Goal: Information Seeking & Learning: Learn about a topic

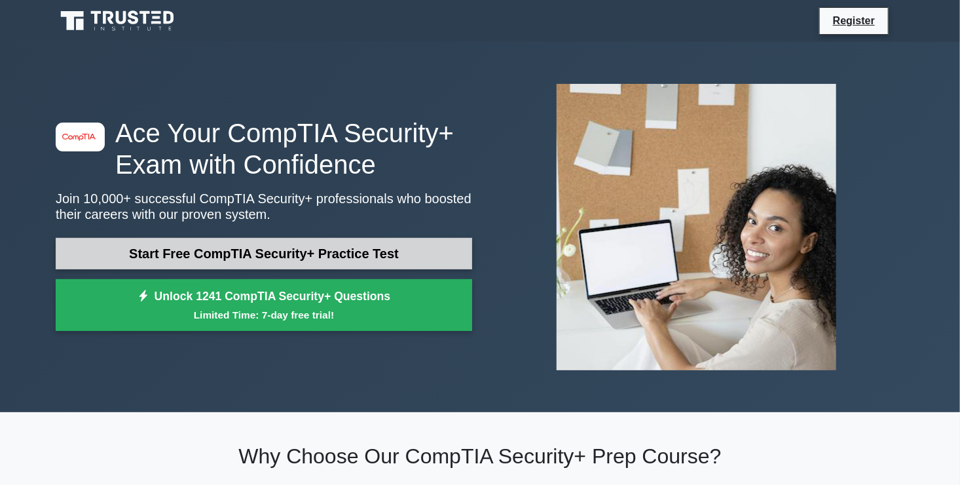
click at [341, 255] on link "Start Free CompTIA Security+ Practice Test" at bounding box center [264, 253] width 417 height 31
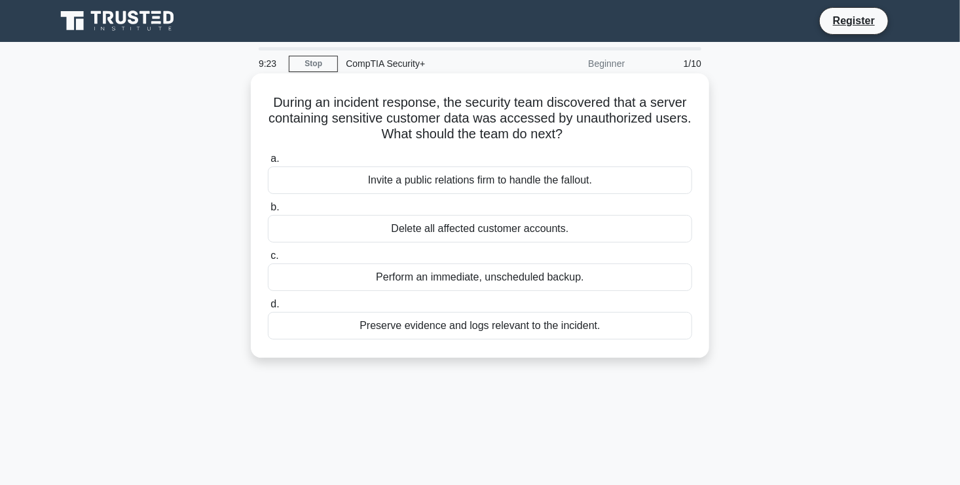
click at [464, 328] on div "Preserve evidence and logs relevant to the incident." at bounding box center [480, 326] width 424 height 28
click at [268, 308] on input "d. Preserve evidence and logs relevant to the incident." at bounding box center [268, 304] width 0 height 9
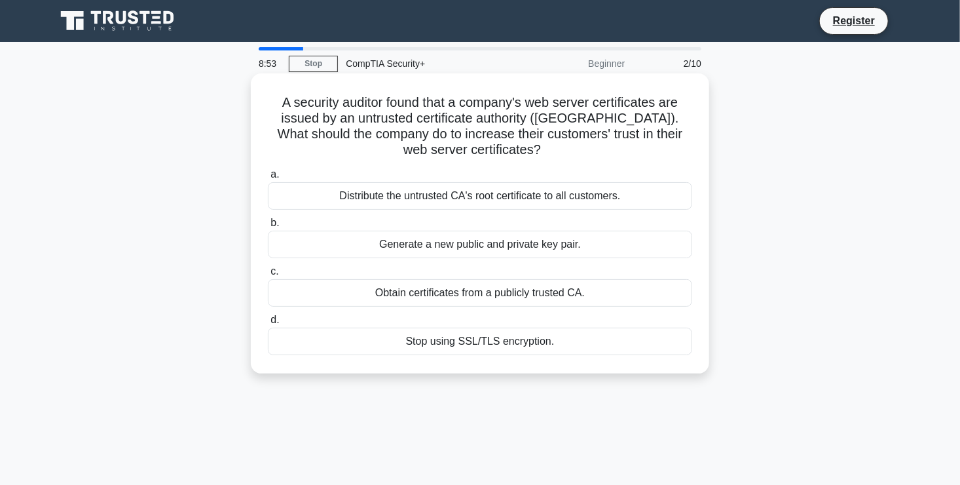
click at [550, 293] on div "Obtain certificates from a publicly trusted CA." at bounding box center [480, 293] width 424 height 28
click at [268, 276] on input "c. Obtain certificates from a publicly trusted CA." at bounding box center [268, 271] width 0 height 9
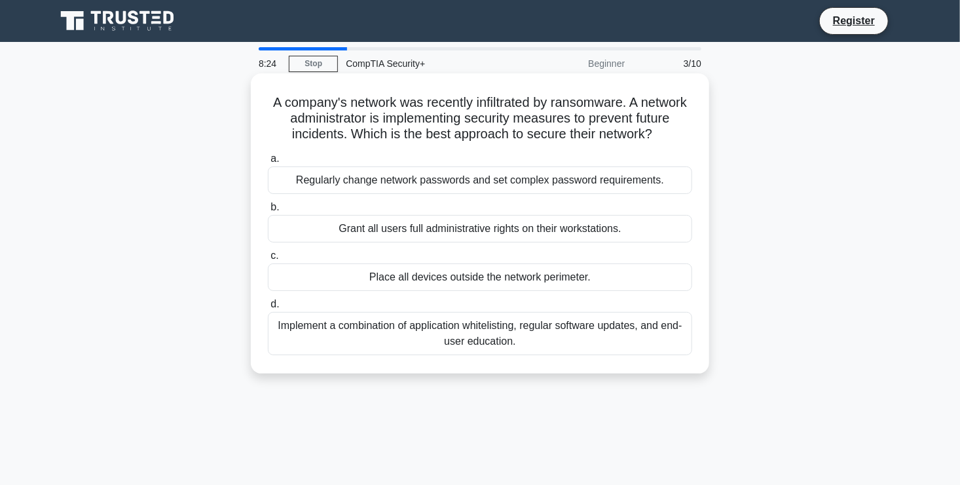
click at [455, 347] on div "Implement a combination of application whitelisting, regular software updates, …" at bounding box center [480, 333] width 424 height 43
click at [268, 308] on input "d. Implement a combination of application whitelisting, regular software update…" at bounding box center [268, 304] width 0 height 9
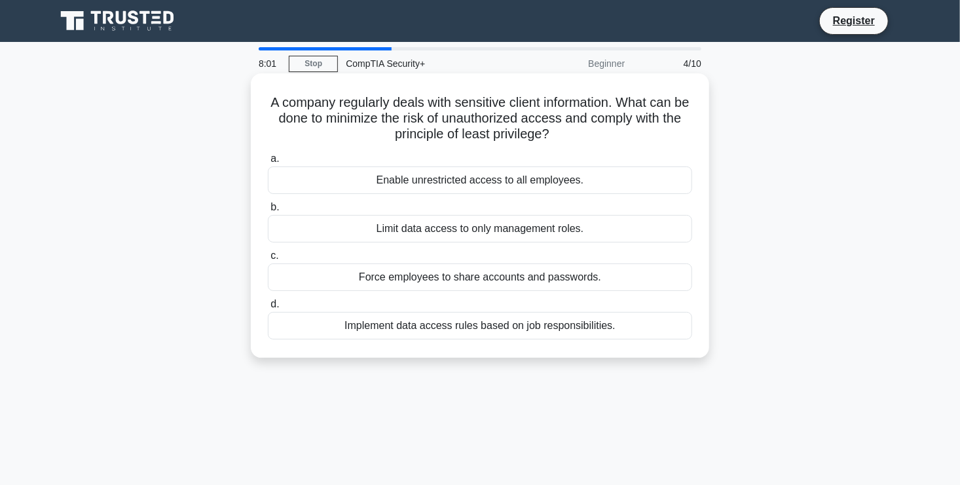
click at [561, 334] on div "Implement data access rules based on job responsibilities." at bounding box center [480, 326] width 424 height 28
click at [268, 308] on input "d. Implement data access rules based on job responsibilities." at bounding box center [268, 304] width 0 height 9
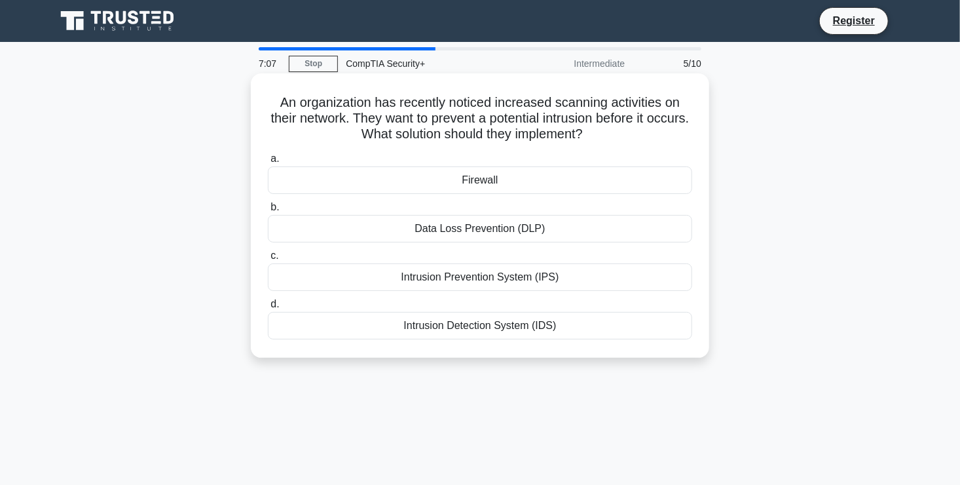
click at [535, 269] on div "Intrusion Prevention System (IPS)" at bounding box center [480, 277] width 424 height 28
click at [268, 260] on input "c. Intrusion Prevention System (IPS)" at bounding box center [268, 256] width 0 height 9
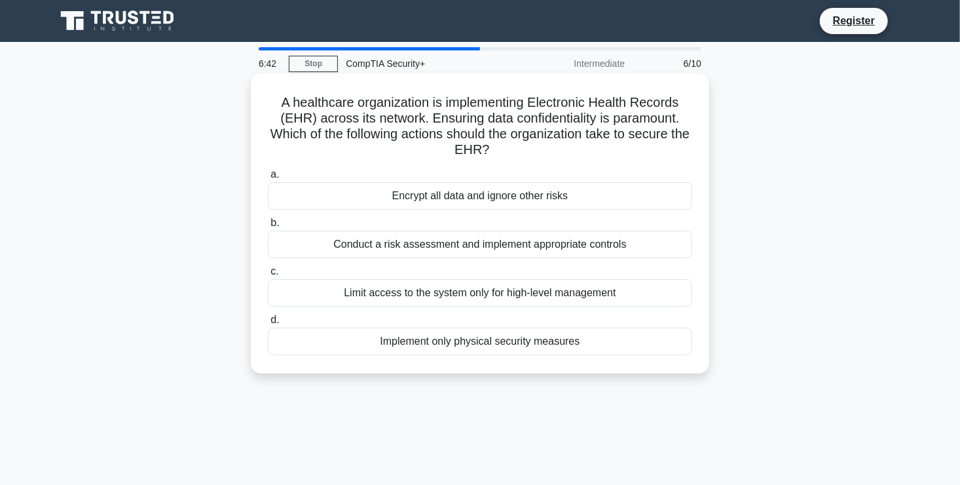
click at [572, 245] on div "Conduct a risk assessment and implement appropriate controls" at bounding box center [480, 245] width 424 height 28
click at [268, 227] on input "b. Conduct a risk assessment and implement appropriate controls" at bounding box center [268, 223] width 0 height 9
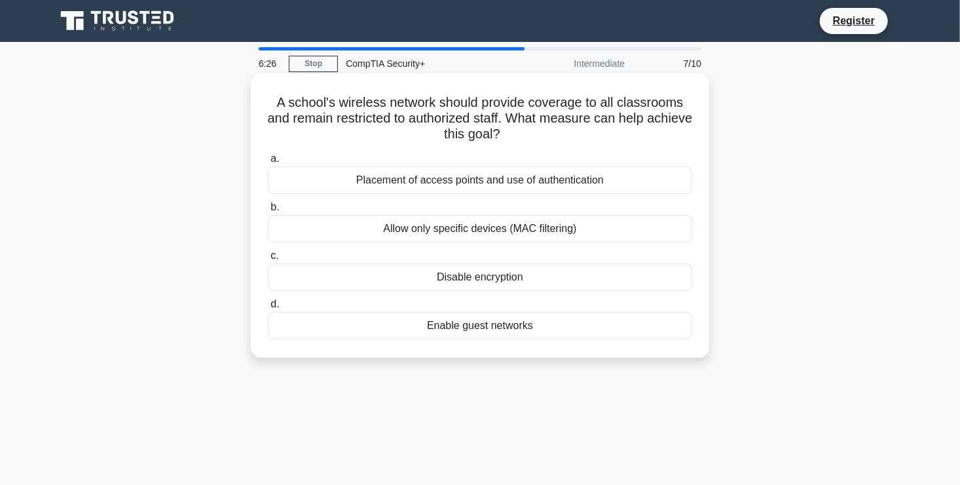
click at [597, 186] on div "Placement of access points and use of authentication" at bounding box center [480, 180] width 424 height 28
click at [268, 163] on input "a. Placement of access points and use of authentication" at bounding box center [268, 159] width 0 height 9
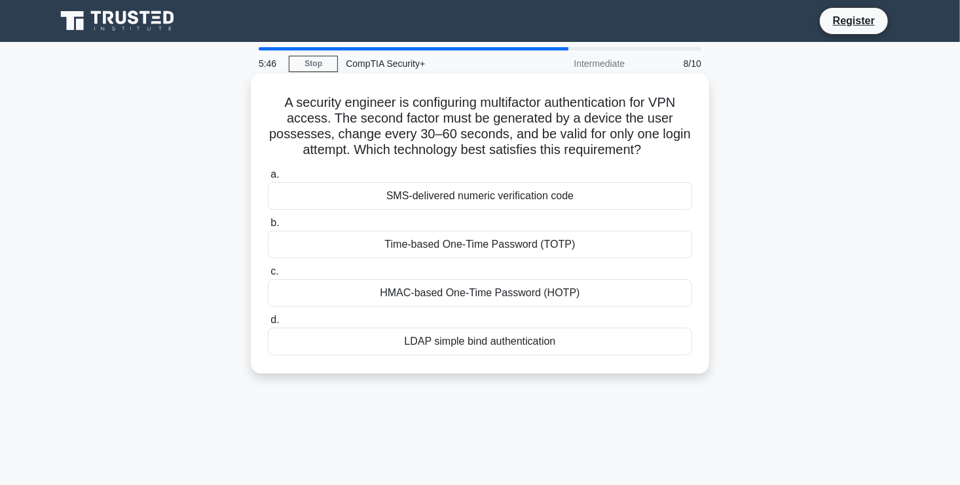
click at [500, 246] on div "Time-based One-Time Password (TOTP)" at bounding box center [480, 245] width 424 height 28
click at [268, 227] on input "b. Time-based One-Time Password (TOTP)" at bounding box center [268, 223] width 0 height 9
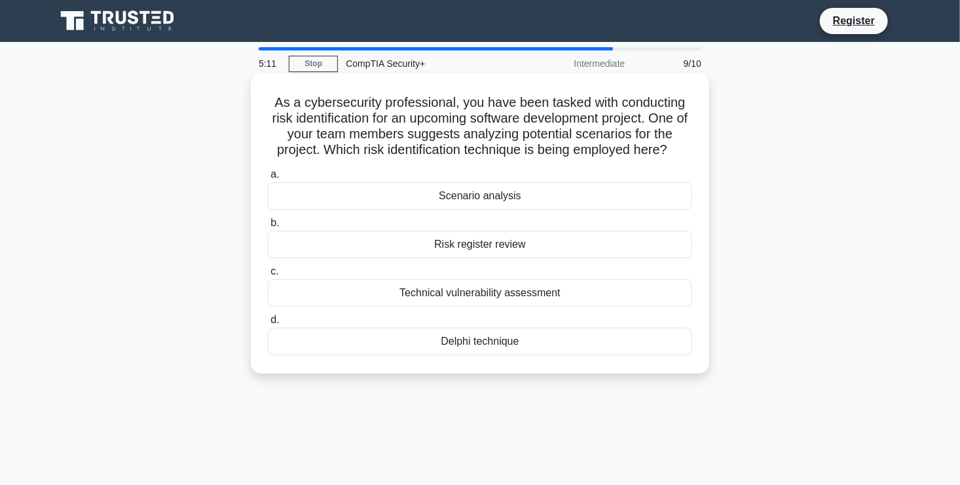
click at [497, 198] on div "Scenario analysis" at bounding box center [480, 196] width 424 height 28
click at [268, 179] on input "a. Scenario analysis" at bounding box center [268, 174] width 0 height 9
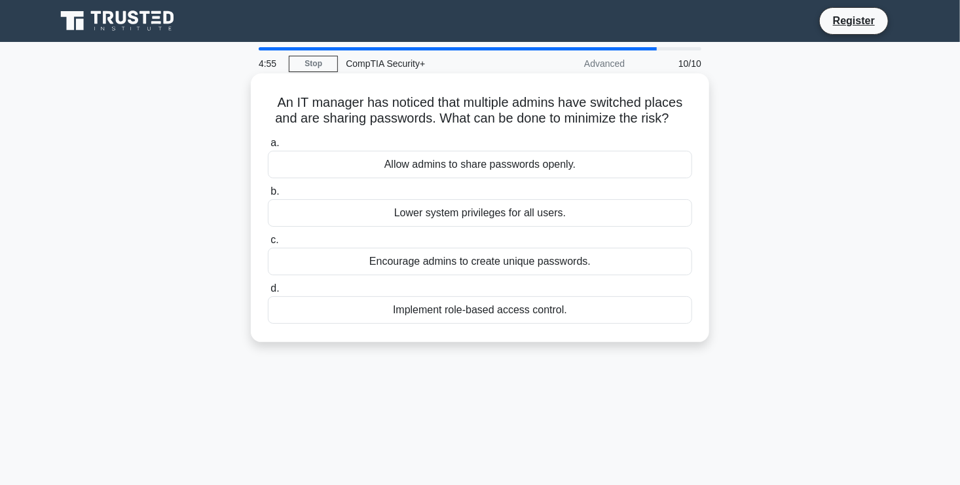
click at [498, 307] on div "Implement role-based access control." at bounding box center [480, 310] width 424 height 28
click at [268, 293] on input "d. Implement role-based access control." at bounding box center [268, 288] width 0 height 9
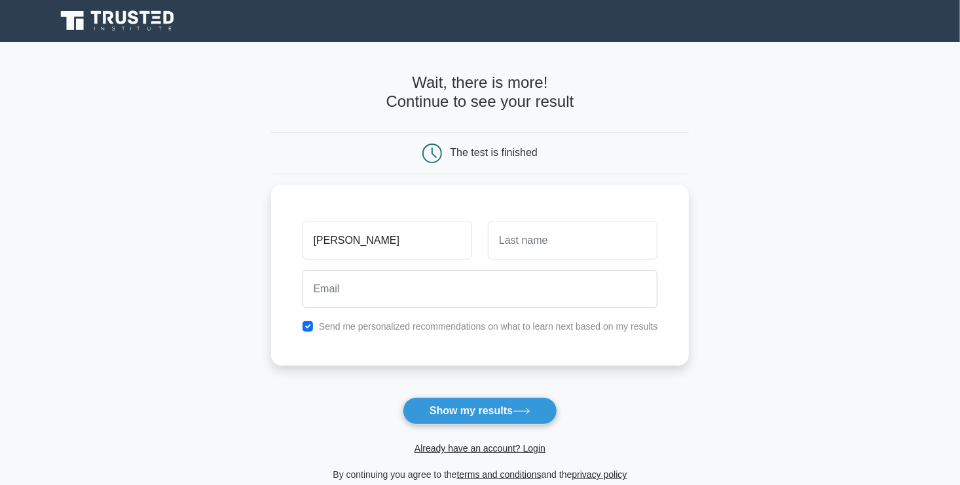
type input "sireesha"
type input "kudumula"
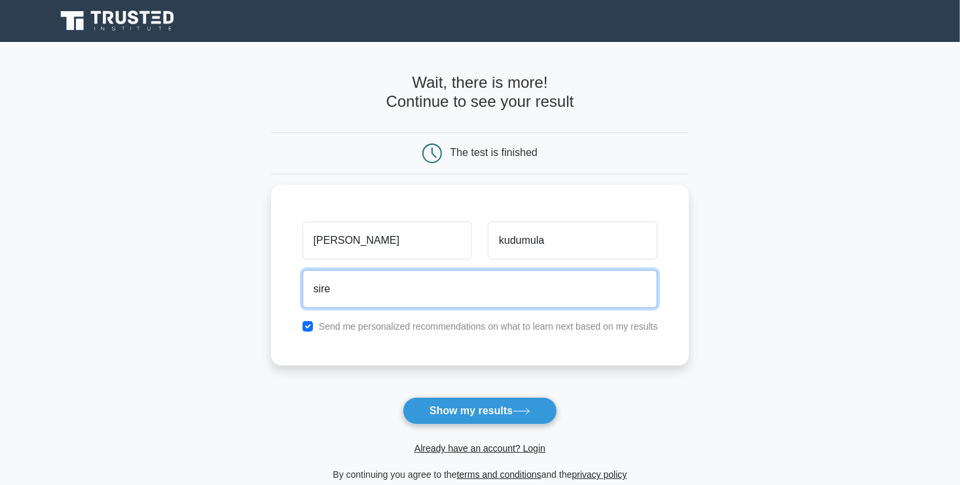
type input "sireesha.kudumula@gmail.com"
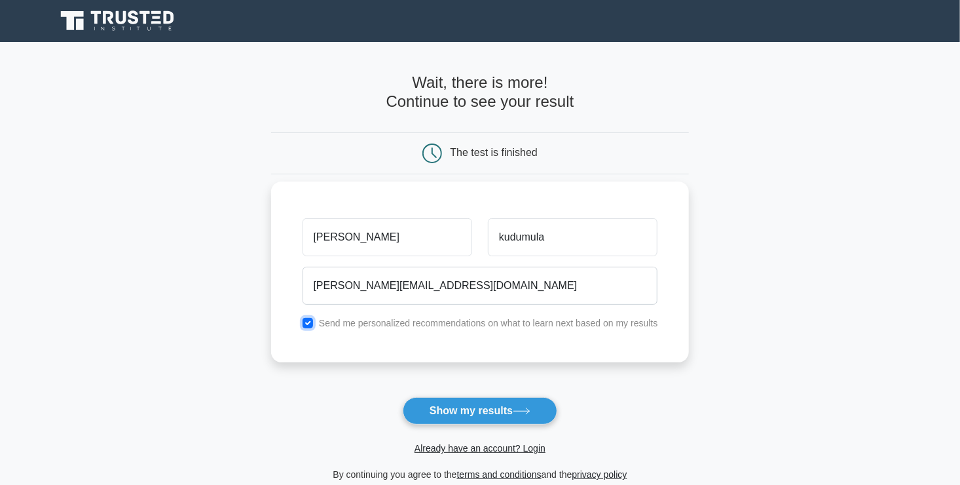
click at [308, 325] on input "checkbox" at bounding box center [308, 323] width 10 height 10
checkbox input "false"
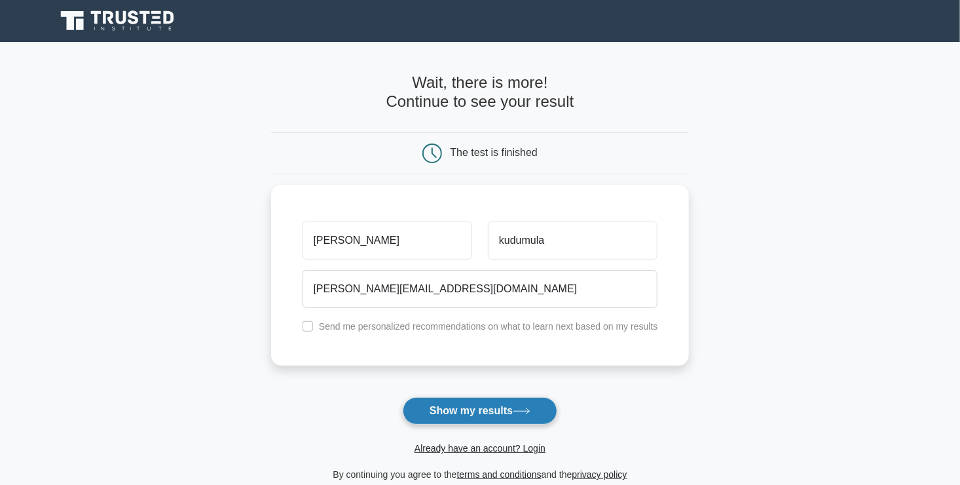
click at [512, 414] on button "Show my results" at bounding box center [480, 411] width 155 height 28
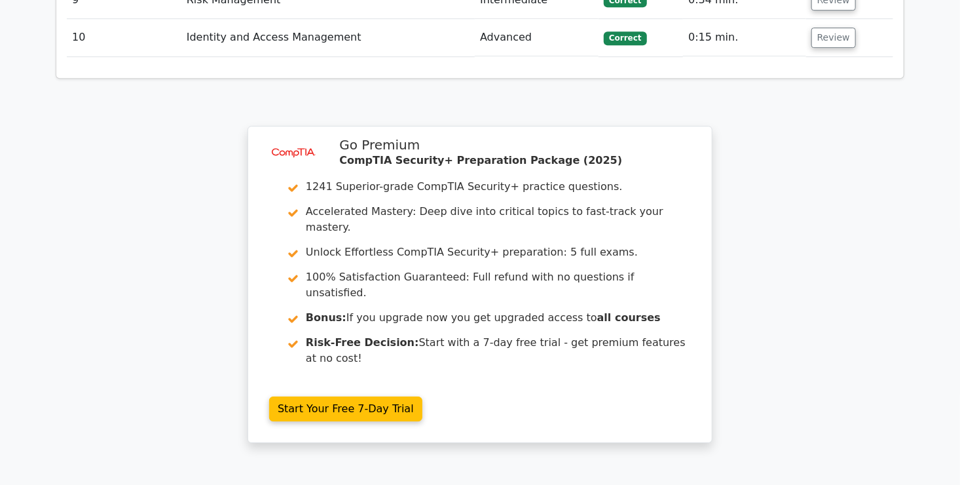
scroll to position [1977, 0]
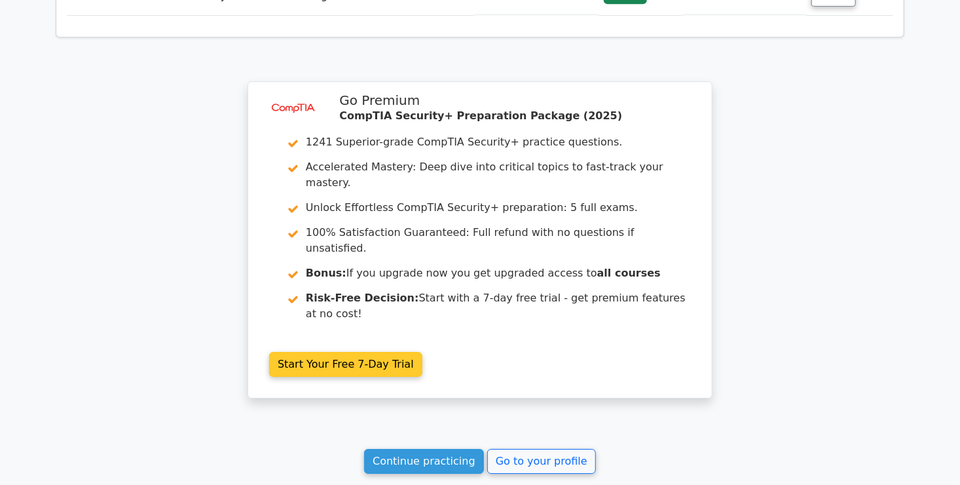
click at [368, 352] on link "Start Your Free 7-Day Trial" at bounding box center [345, 364] width 153 height 25
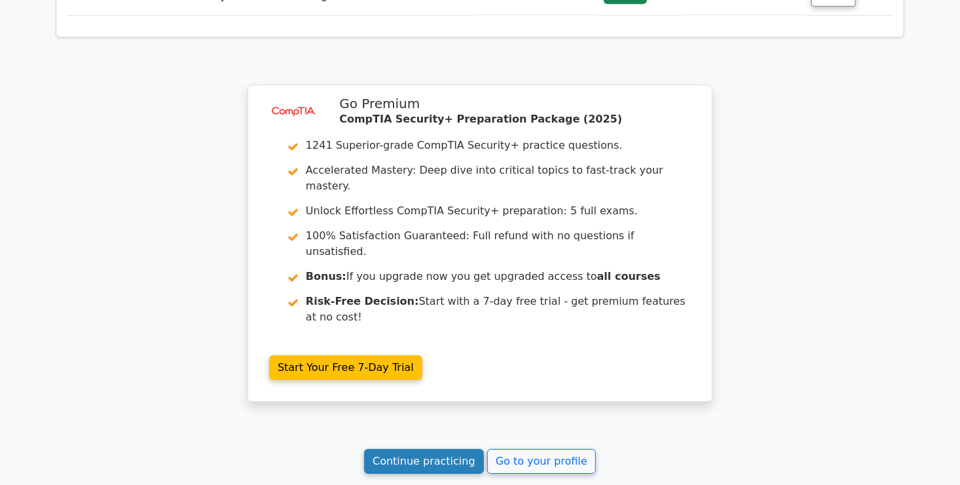
click at [464, 449] on link "Continue practicing" at bounding box center [424, 461] width 120 height 25
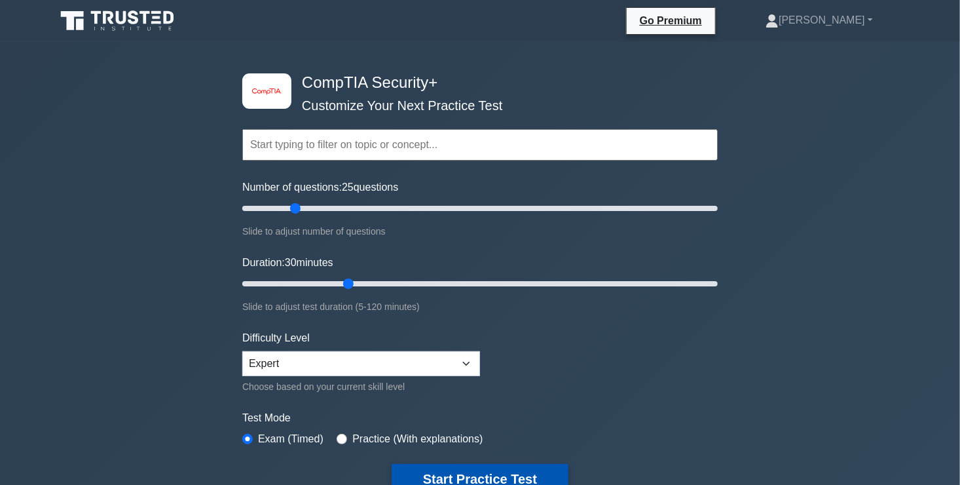
click at [493, 480] on button "Start Practice Test" at bounding box center [480, 479] width 177 height 30
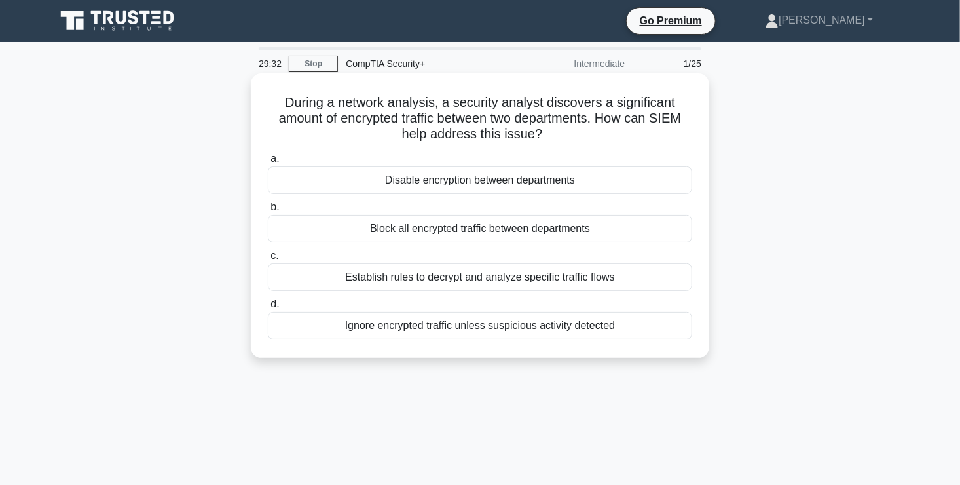
click at [601, 274] on div "Establish rules to decrypt and analyze specific traffic flows" at bounding box center [480, 277] width 424 height 28
click at [268, 260] on input "c. Establish rules to decrypt and analyze specific traffic flows" at bounding box center [268, 256] width 0 height 9
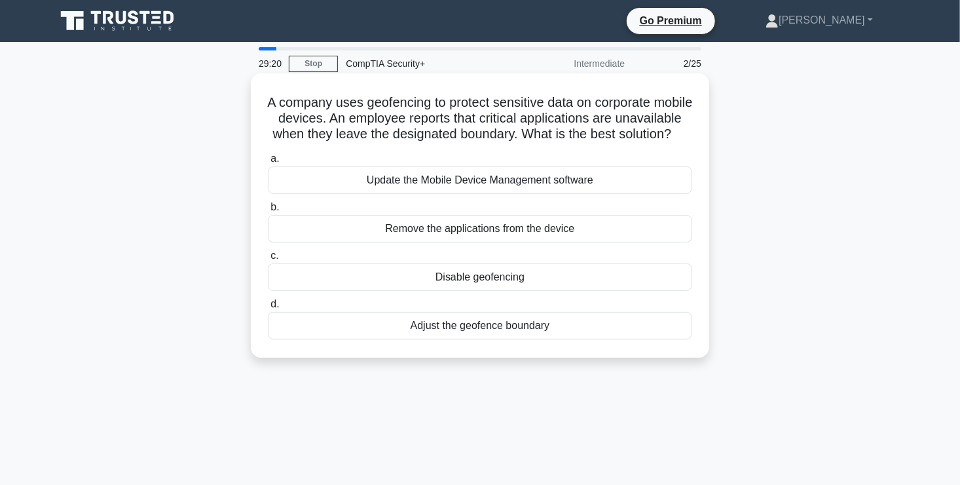
click at [586, 339] on div "Adjust the geofence boundary" at bounding box center [480, 326] width 424 height 28
click at [268, 308] on input "d. Adjust the geofence boundary" at bounding box center [268, 304] width 0 height 9
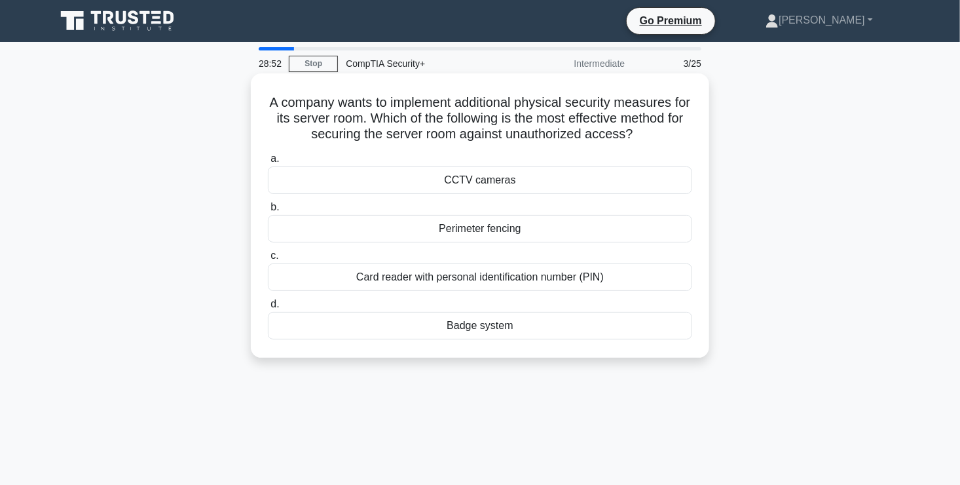
click at [543, 335] on div "Badge system" at bounding box center [480, 326] width 424 height 28
click at [268, 308] on input "d. Badge system" at bounding box center [268, 304] width 0 height 9
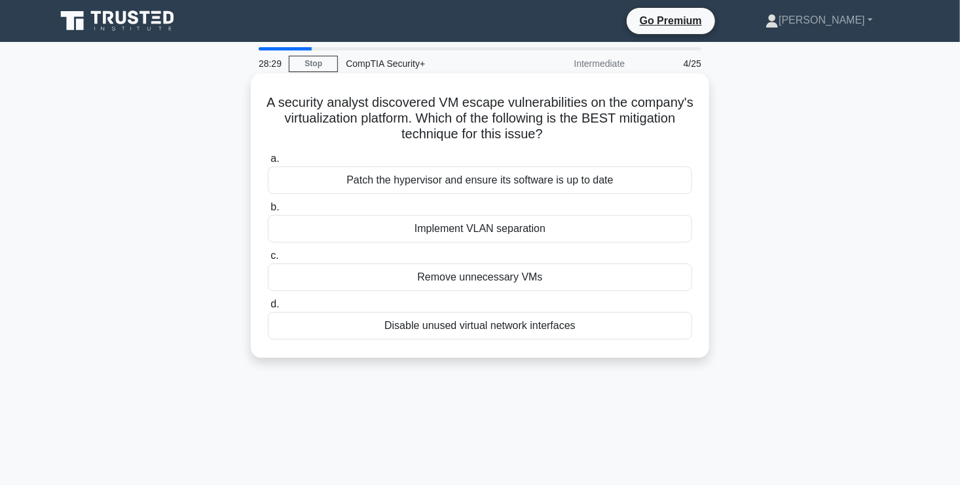
click at [606, 181] on div "Patch the hypervisor and ensure its software is up to date" at bounding box center [480, 180] width 424 height 28
click at [268, 163] on input "a. Patch the hypervisor and ensure its software is up to date" at bounding box center [268, 159] width 0 height 9
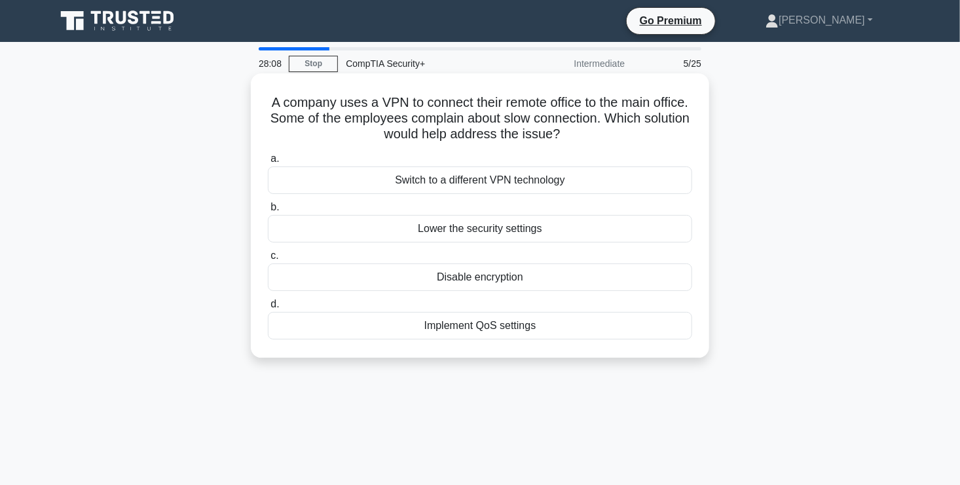
click at [517, 325] on div "Implement QoS settings" at bounding box center [480, 326] width 424 height 28
click at [268, 308] on input "d. Implement QoS settings" at bounding box center [268, 304] width 0 height 9
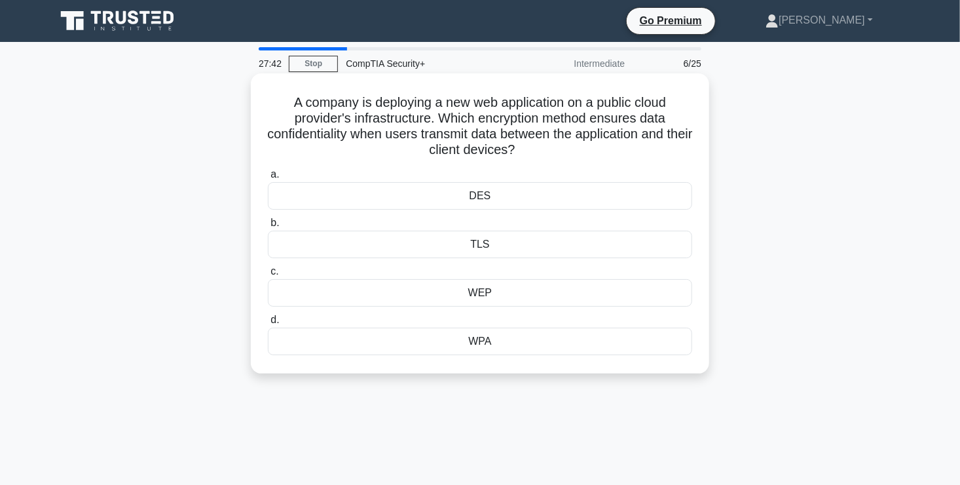
click at [481, 248] on div "TLS" at bounding box center [480, 245] width 424 height 28
click at [268, 227] on input "b. TLS" at bounding box center [268, 223] width 0 height 9
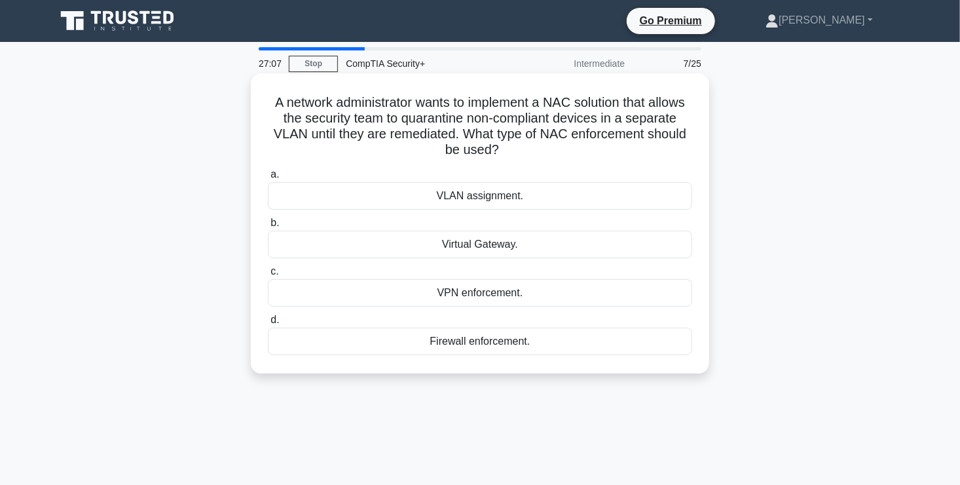
click at [559, 337] on div "Firewall enforcement." at bounding box center [480, 341] width 424 height 28
click at [268, 324] on input "d. Firewall enforcement." at bounding box center [268, 320] width 0 height 9
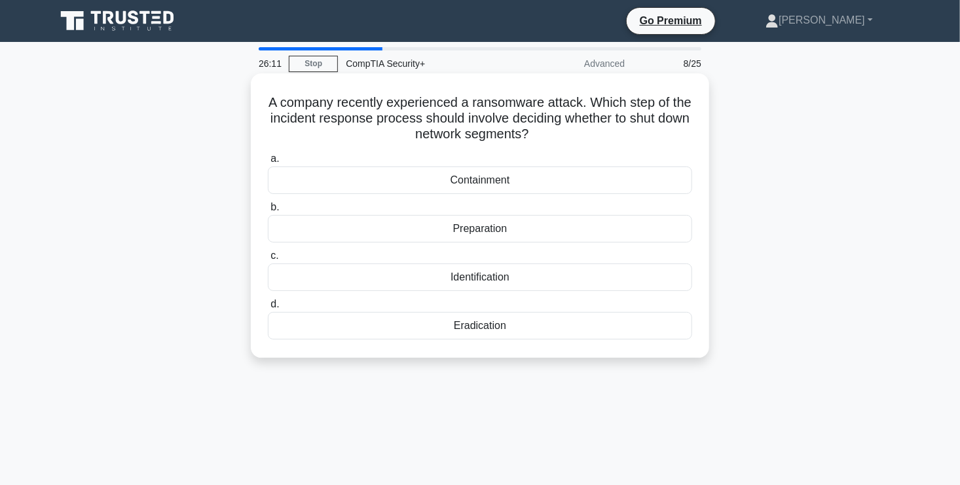
click at [492, 183] on div "Containment" at bounding box center [480, 180] width 424 height 28
click at [268, 163] on input "a. Containment" at bounding box center [268, 159] width 0 height 9
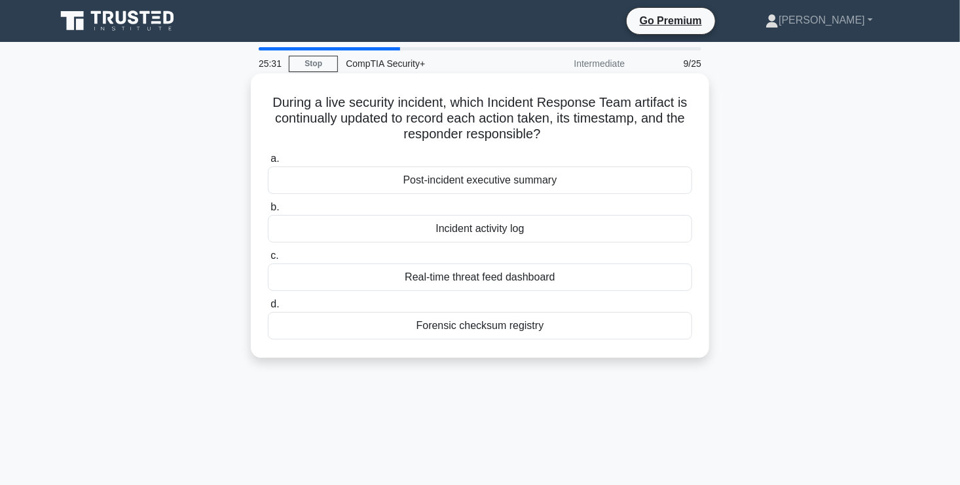
click at [551, 225] on div "Incident activity log" at bounding box center [480, 229] width 424 height 28
click at [268, 212] on input "b. Incident activity log" at bounding box center [268, 207] width 0 height 9
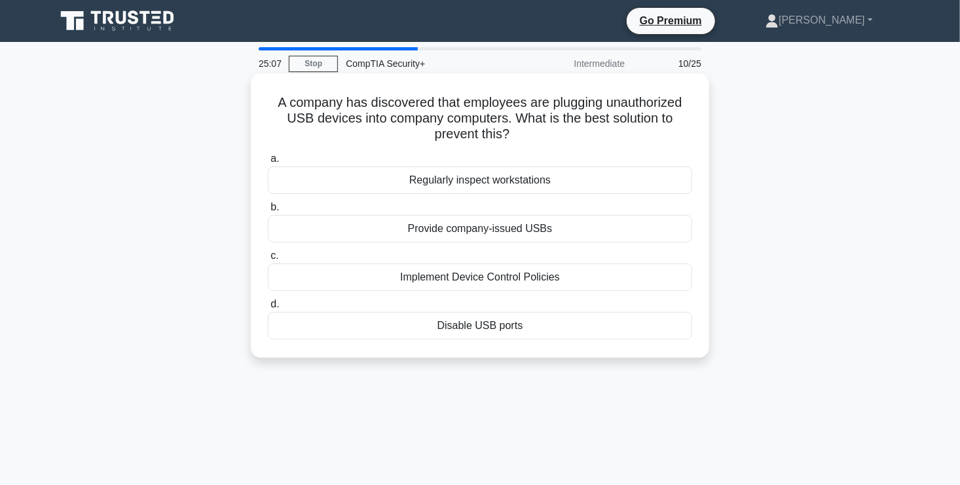
click at [626, 271] on div "Implement Device Control Policies" at bounding box center [480, 277] width 424 height 28
click at [268, 260] on input "c. Implement Device Control Policies" at bounding box center [268, 256] width 0 height 9
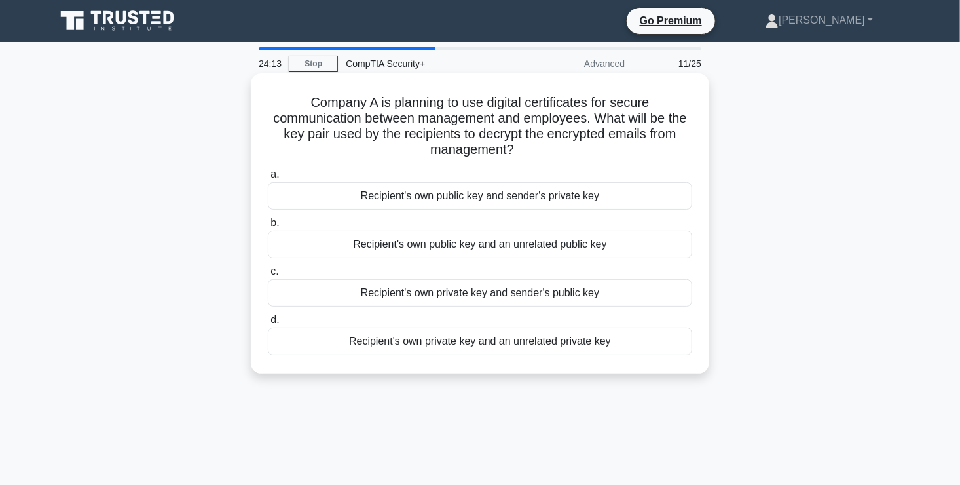
click at [551, 295] on div "Recipient's own private key and sender's public key" at bounding box center [480, 293] width 424 height 28
click at [268, 276] on input "c. Recipient's own private key and sender's public key" at bounding box center [268, 271] width 0 height 9
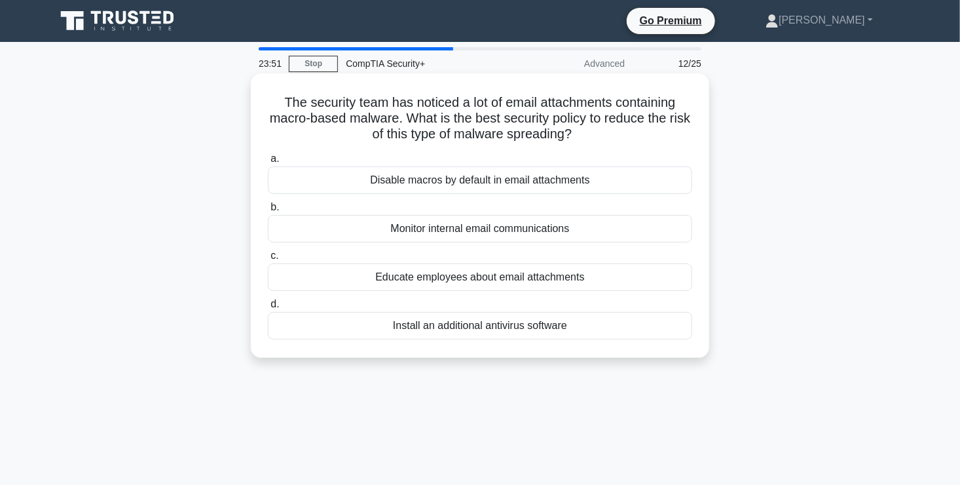
click at [579, 180] on div "Disable macros by default in email attachments" at bounding box center [480, 180] width 424 height 28
click at [268, 163] on input "a. Disable macros by default in email attachments" at bounding box center [268, 159] width 0 height 9
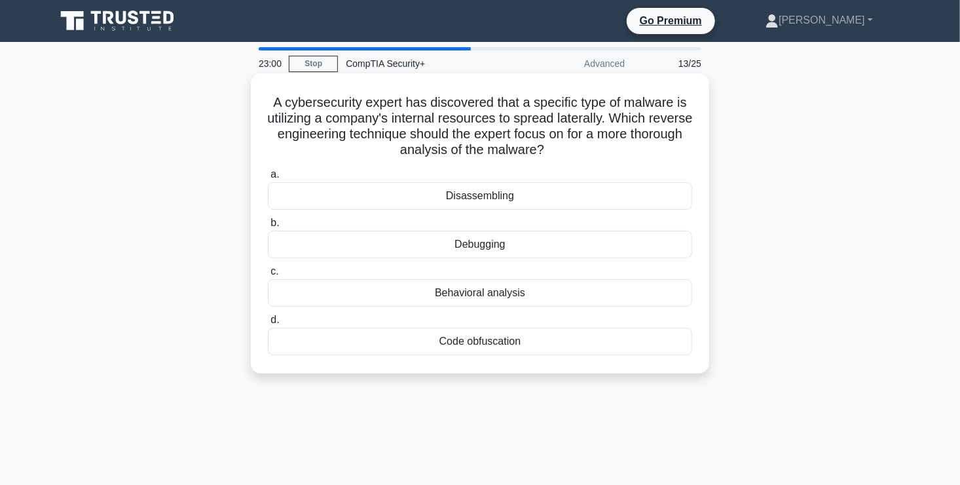
click at [540, 249] on div "Debugging" at bounding box center [480, 245] width 424 height 28
click at [268, 227] on input "b. Debugging" at bounding box center [268, 223] width 0 height 9
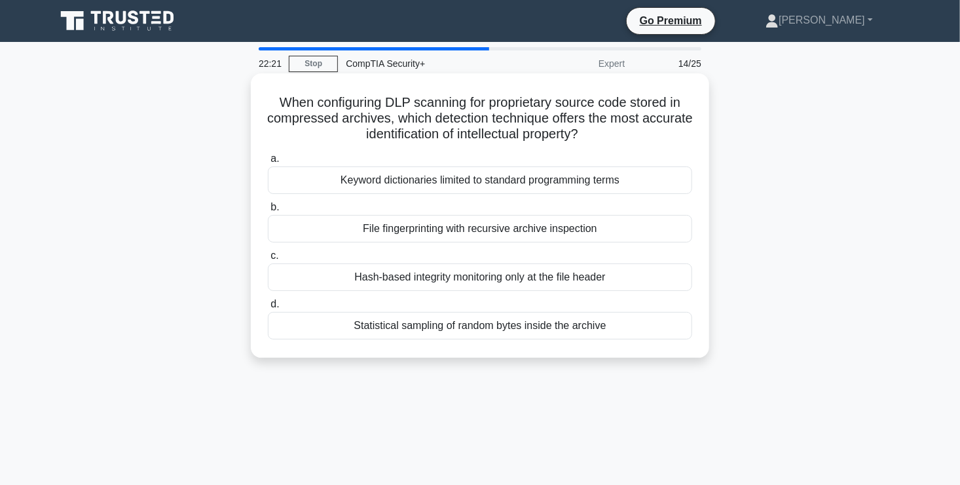
click at [479, 318] on div "Statistical sampling of random bytes inside the archive" at bounding box center [480, 326] width 424 height 28
click at [268, 308] on input "d. Statistical sampling of random bytes inside the archive" at bounding box center [268, 304] width 0 height 9
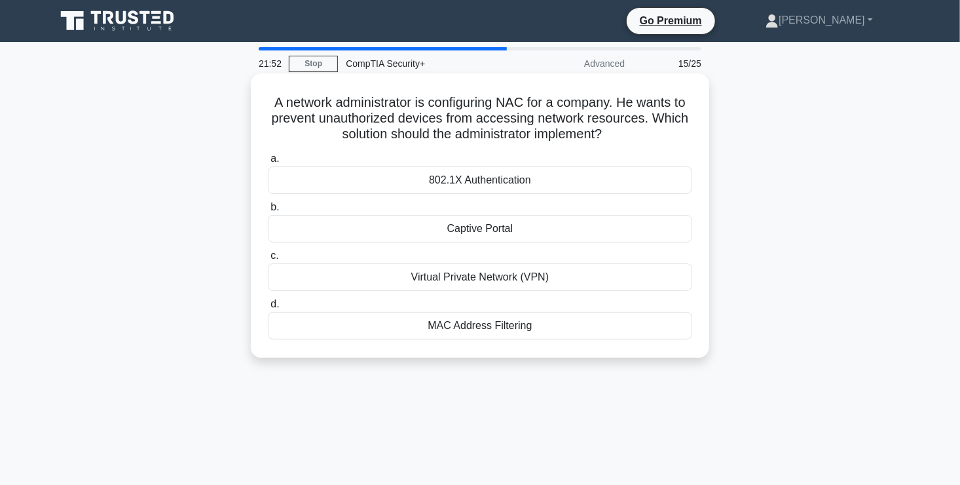
click at [541, 177] on div "802.1X Authentication" at bounding box center [480, 180] width 424 height 28
click at [268, 163] on input "a. 802.1X Authentication" at bounding box center [268, 159] width 0 height 9
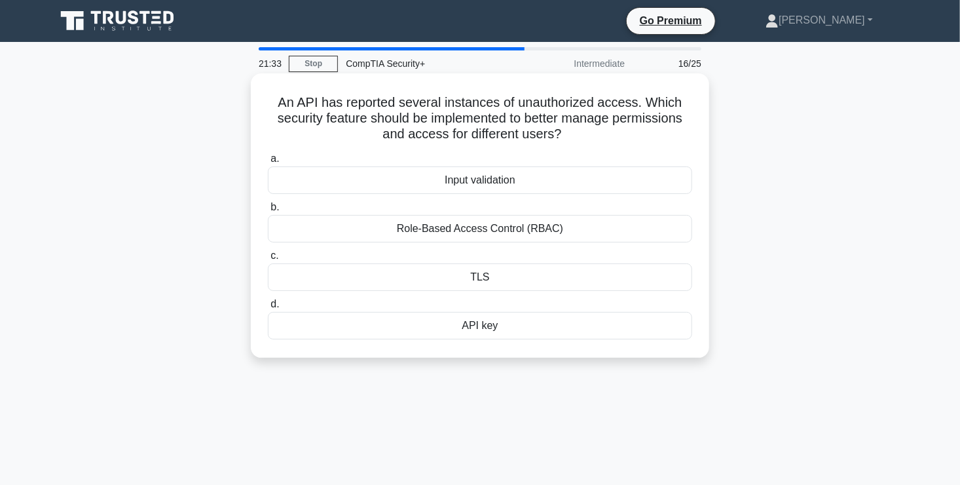
click at [566, 231] on div "Role-Based Access Control (RBAC)" at bounding box center [480, 229] width 424 height 28
click at [268, 212] on input "b. Role-Based Access Control (RBAC)" at bounding box center [268, 207] width 0 height 9
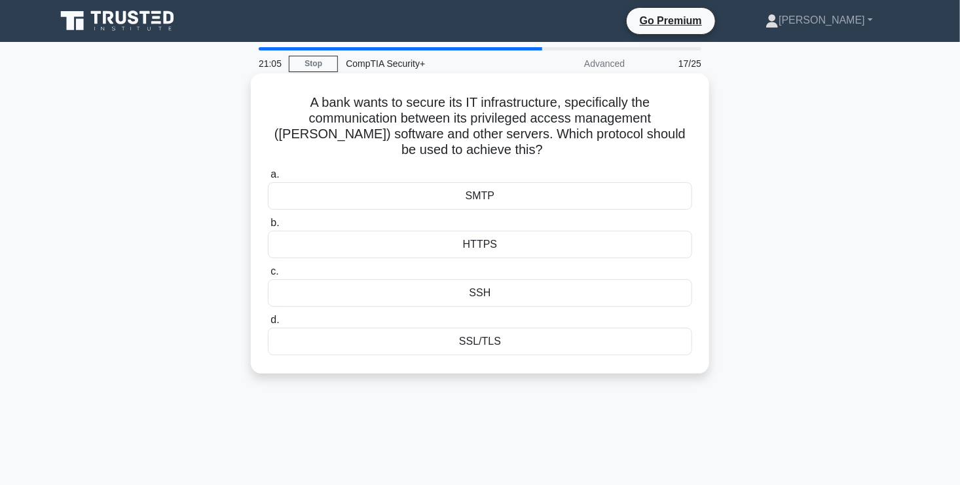
click at [491, 299] on div "SSH" at bounding box center [480, 293] width 424 height 28
click at [268, 276] on input "c. SSH" at bounding box center [268, 271] width 0 height 9
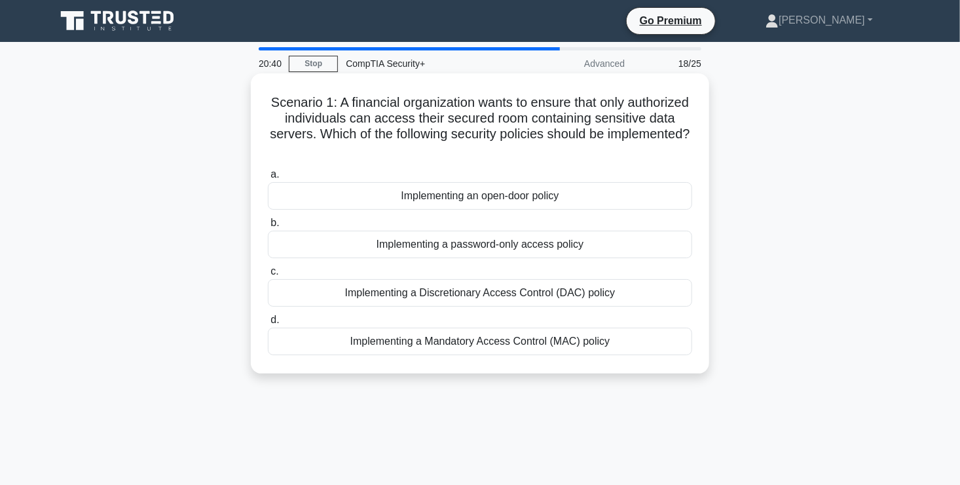
click at [542, 298] on div "Implementing a Discretionary Access Control (DAC) policy" at bounding box center [480, 293] width 424 height 28
click at [268, 276] on input "c. Implementing a Discretionary Access Control (DAC) policy" at bounding box center [268, 271] width 0 height 9
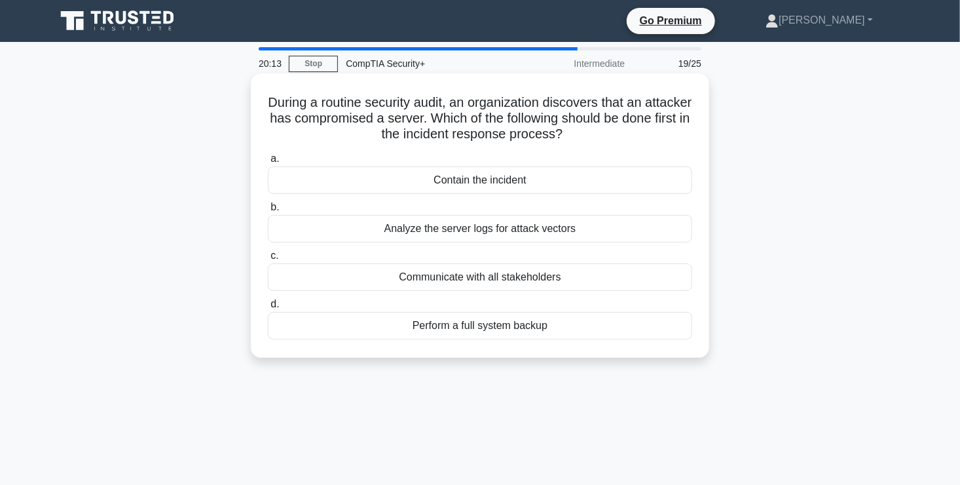
click at [521, 229] on div "Analyze the server logs for attack vectors" at bounding box center [480, 229] width 424 height 28
click at [268, 212] on input "b. Analyze the server logs for attack vectors" at bounding box center [268, 207] width 0 height 9
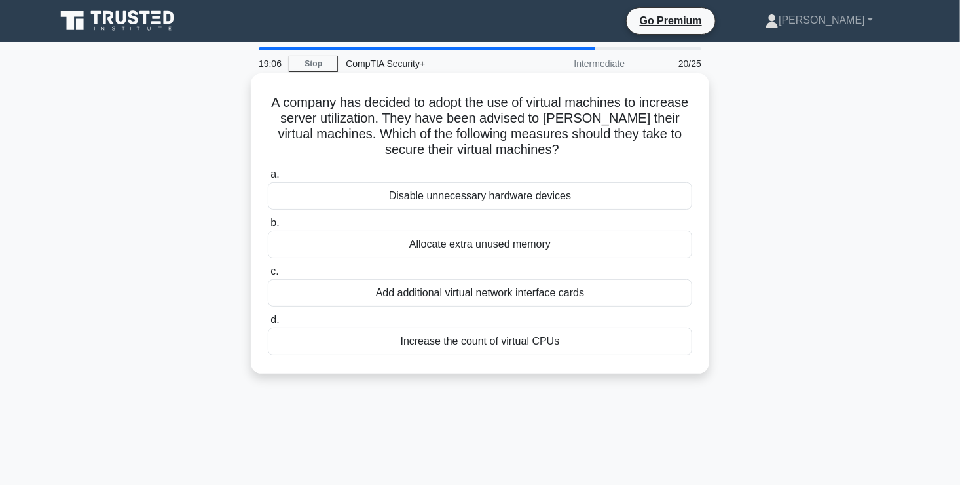
click at [534, 341] on div "Increase the count of virtual CPUs" at bounding box center [480, 341] width 424 height 28
click at [268, 324] on input "d. Increase the count of virtual CPUs" at bounding box center [268, 320] width 0 height 9
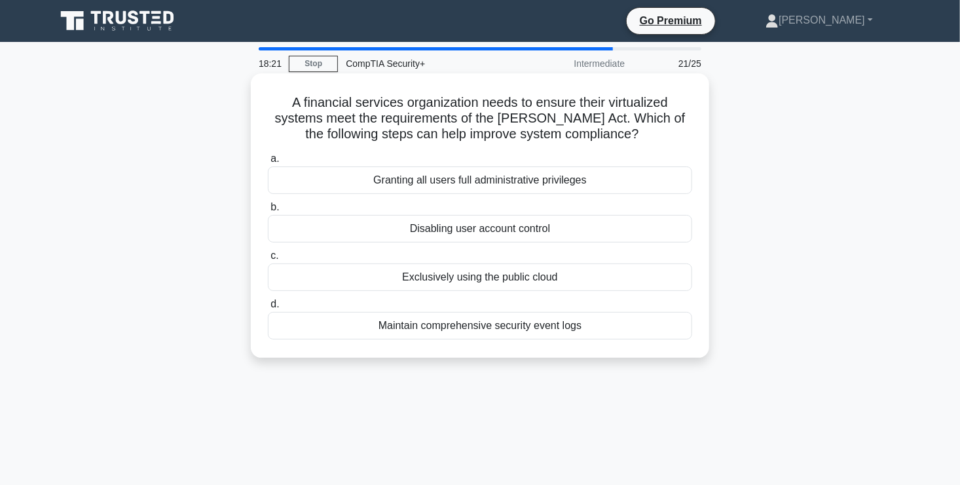
click at [531, 324] on div "Maintain comprehensive security event logs" at bounding box center [480, 326] width 424 height 28
click at [268, 308] on input "d. Maintain comprehensive security event logs" at bounding box center [268, 304] width 0 height 9
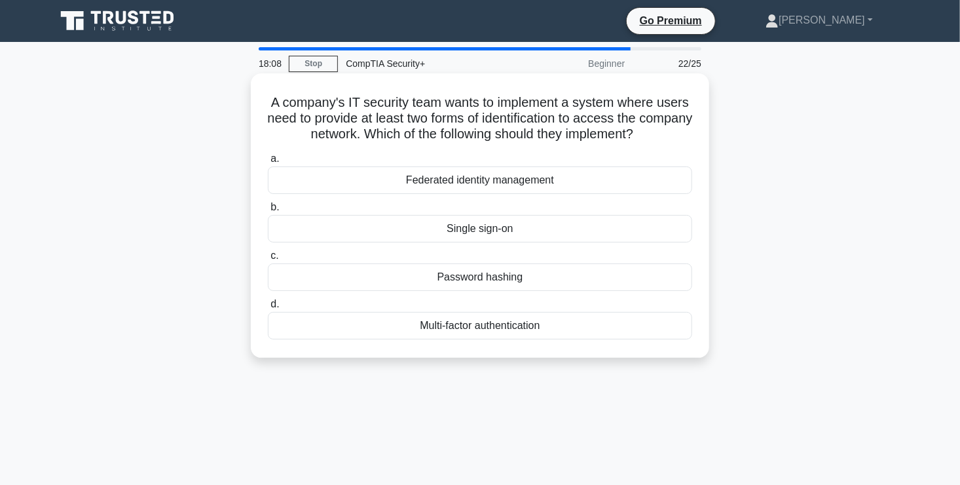
click at [654, 318] on div "Multi-factor authentication" at bounding box center [480, 326] width 424 height 28
click at [268, 308] on input "d. Multi-factor authentication" at bounding box center [268, 304] width 0 height 9
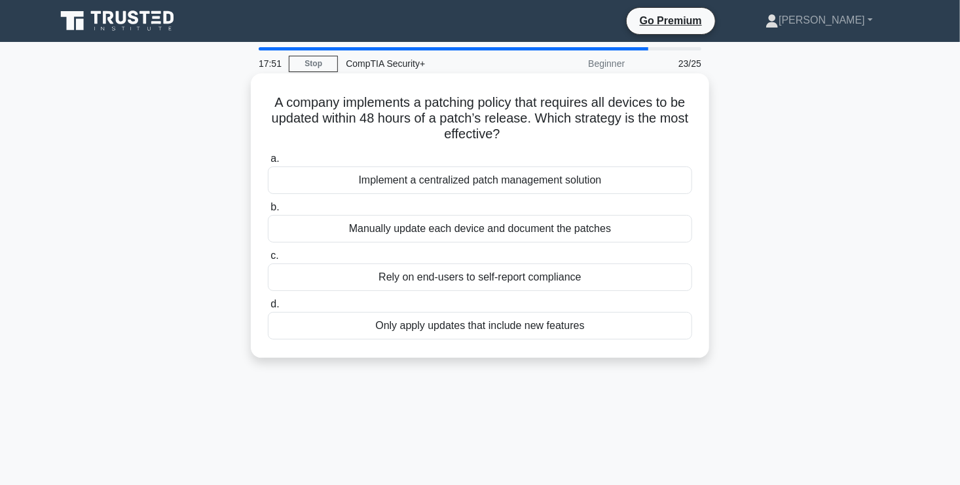
click at [531, 185] on div "Implement a centralized patch management solution" at bounding box center [480, 180] width 424 height 28
click at [268, 163] on input "a. Implement a centralized patch management solution" at bounding box center [268, 159] width 0 height 9
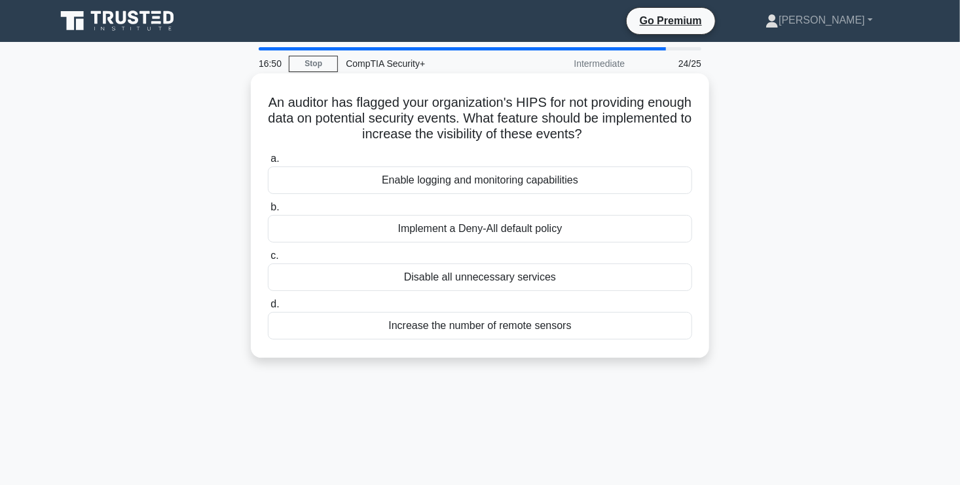
click at [540, 179] on div "Enable logging and monitoring capabilities" at bounding box center [480, 180] width 424 height 28
click at [268, 163] on input "a. Enable logging and monitoring capabilities" at bounding box center [268, 159] width 0 height 9
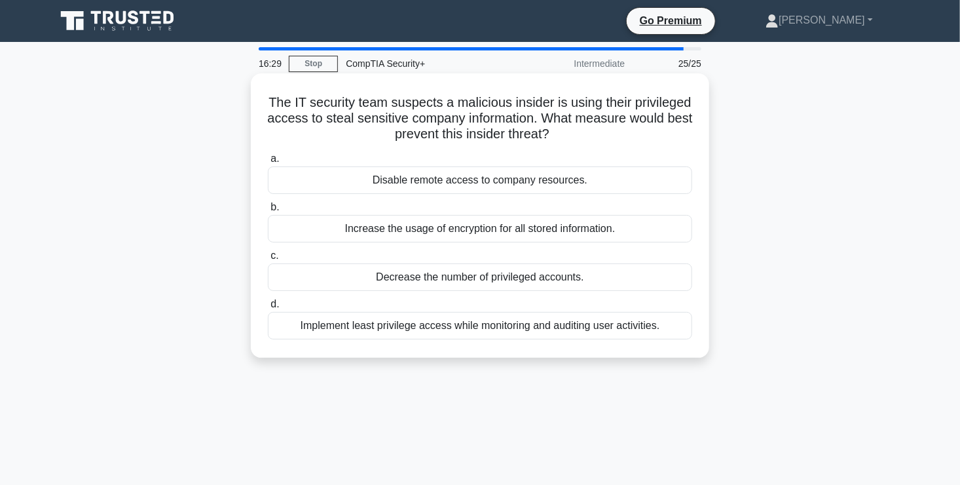
click at [599, 322] on div "Implement least privilege access while monitoring and auditing user activities." at bounding box center [480, 326] width 424 height 28
click at [268, 308] on input "d. Implement least privilege access while monitoring and auditing user activiti…" at bounding box center [268, 304] width 0 height 9
